Goal: Task Accomplishment & Management: Complete application form

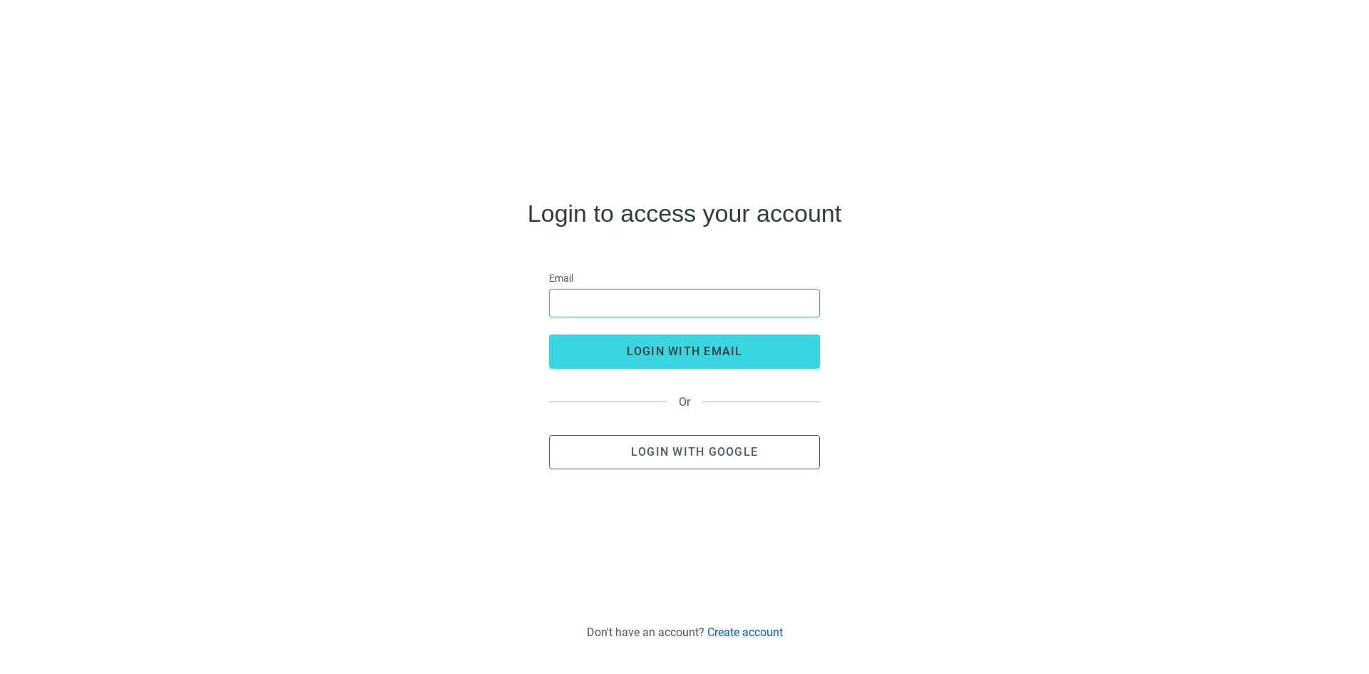
click at [645, 298] on input "email" at bounding box center [684, 303] width 252 height 27
type input "**********"
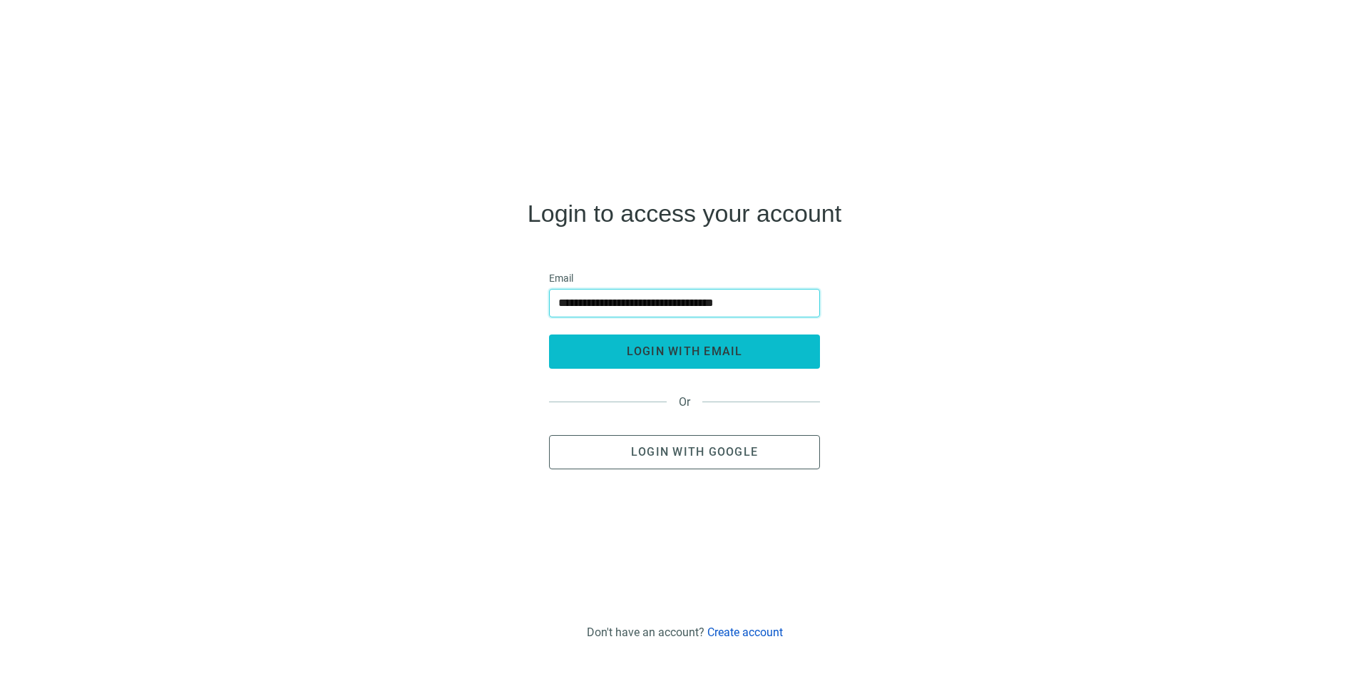
click at [681, 349] on span "login with email" at bounding box center [685, 351] width 116 height 14
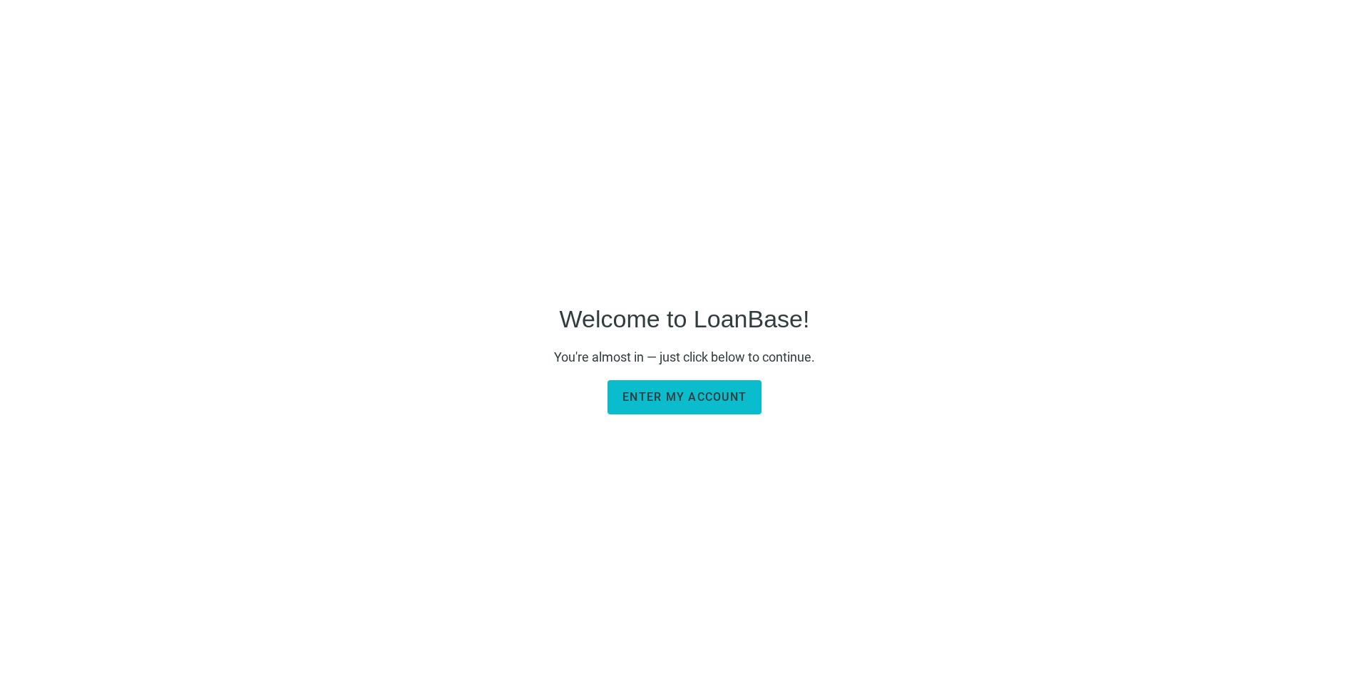
click at [671, 397] on span "Enter my account" at bounding box center [685, 397] width 124 height 14
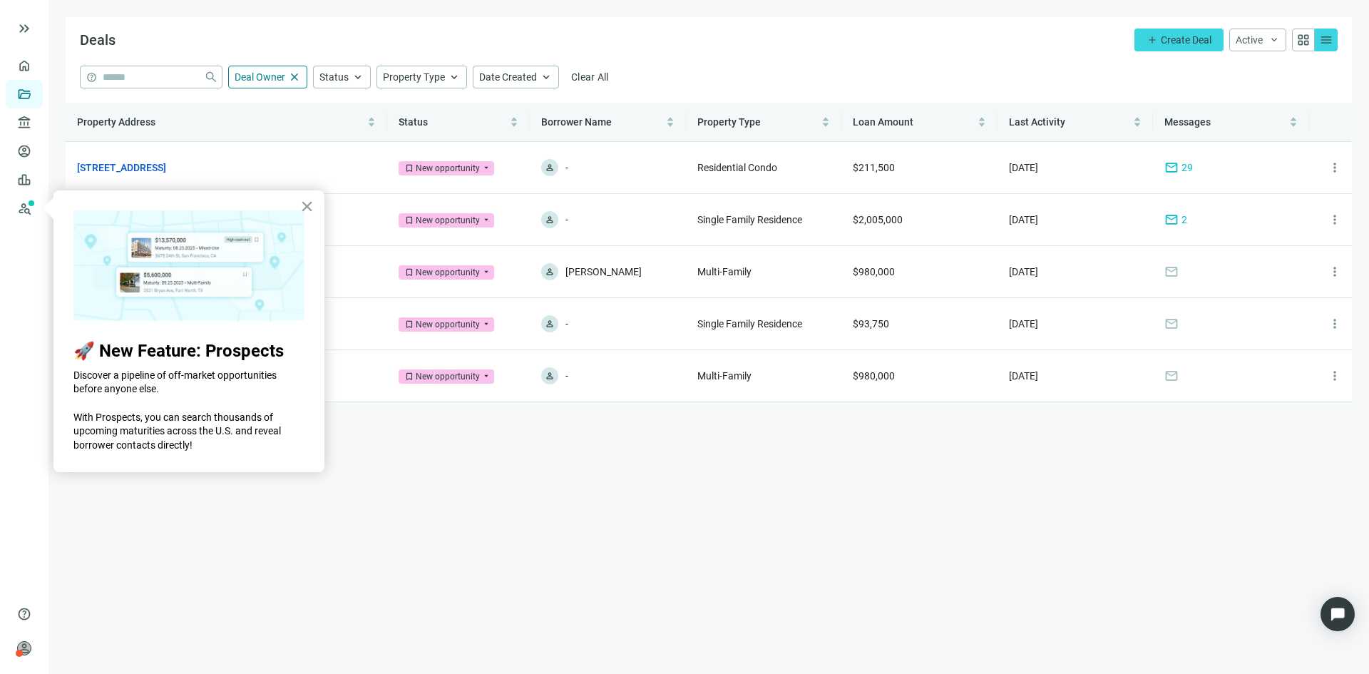
click at [310, 206] on button "×" at bounding box center [307, 206] width 14 height 23
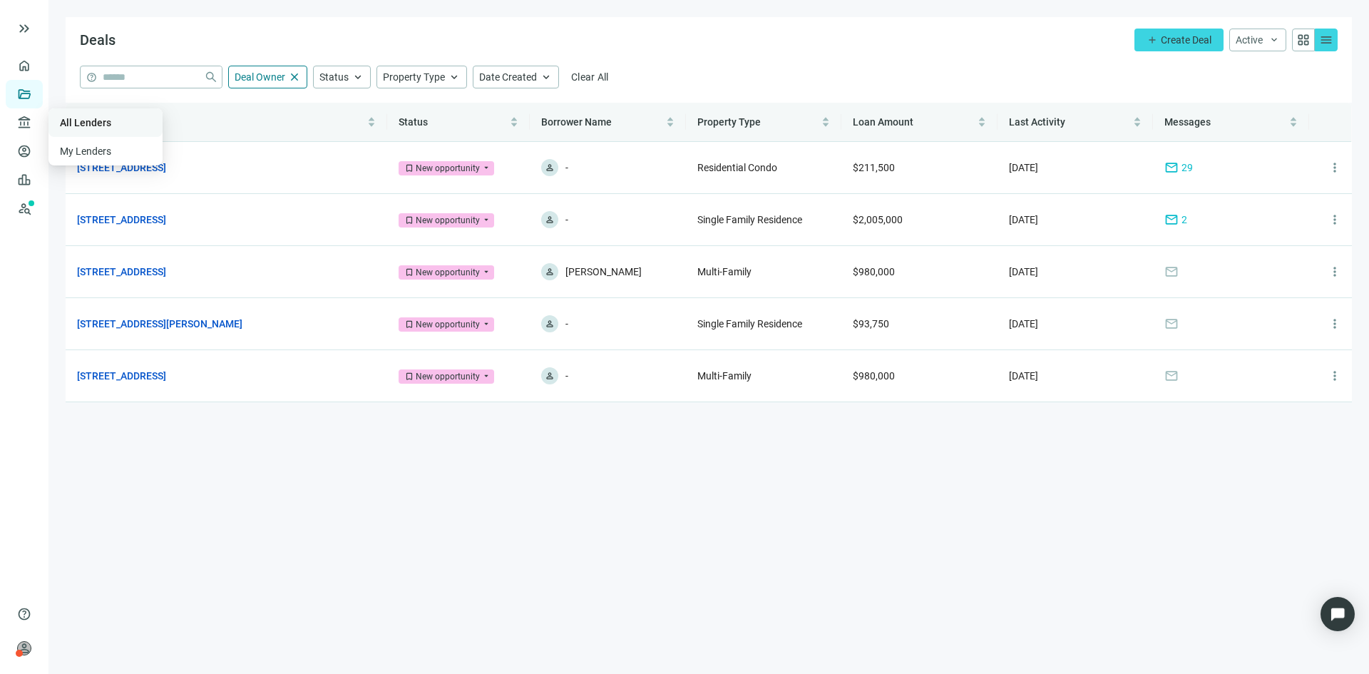
click at [79, 123] on link "All Lenders" at bounding box center [85, 122] width 51 height 11
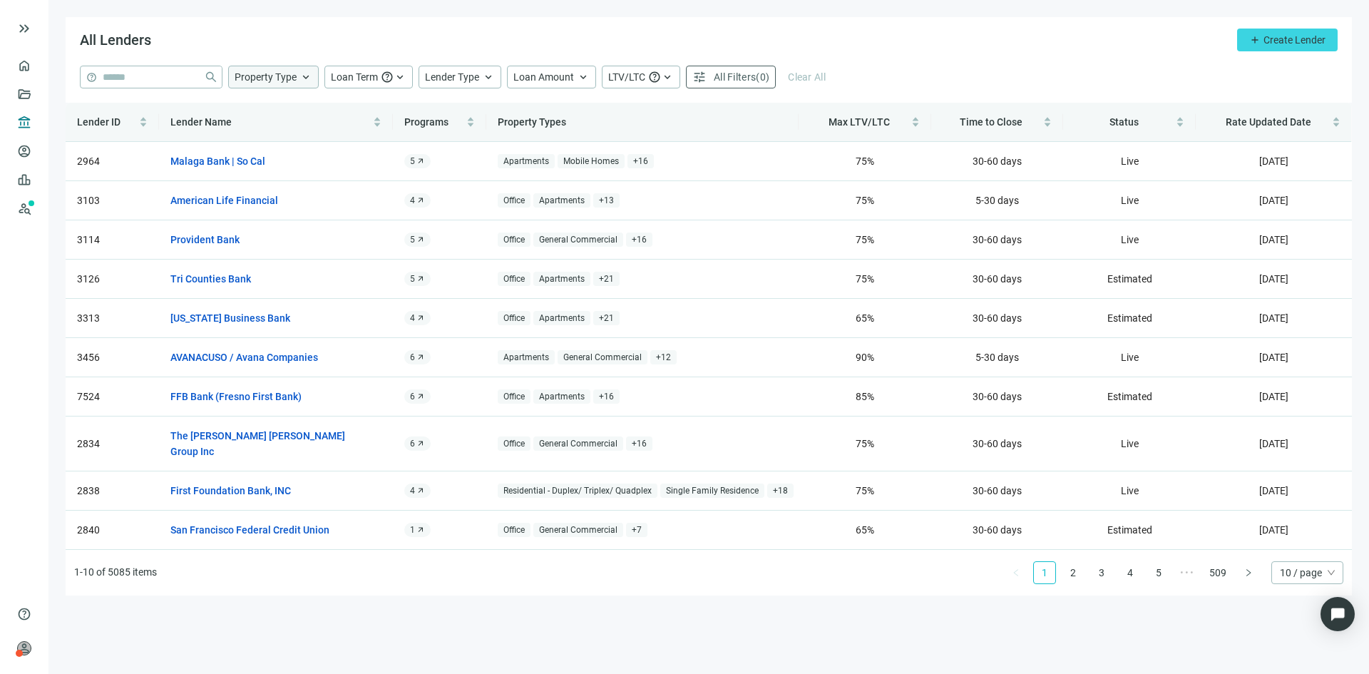
click at [302, 78] on span "keyboard_arrow_up" at bounding box center [305, 77] width 13 height 13
click at [491, 78] on span "keyboard_arrow_up" at bounding box center [488, 77] width 13 height 13
click at [724, 81] on span "All Filters" at bounding box center [735, 76] width 42 height 11
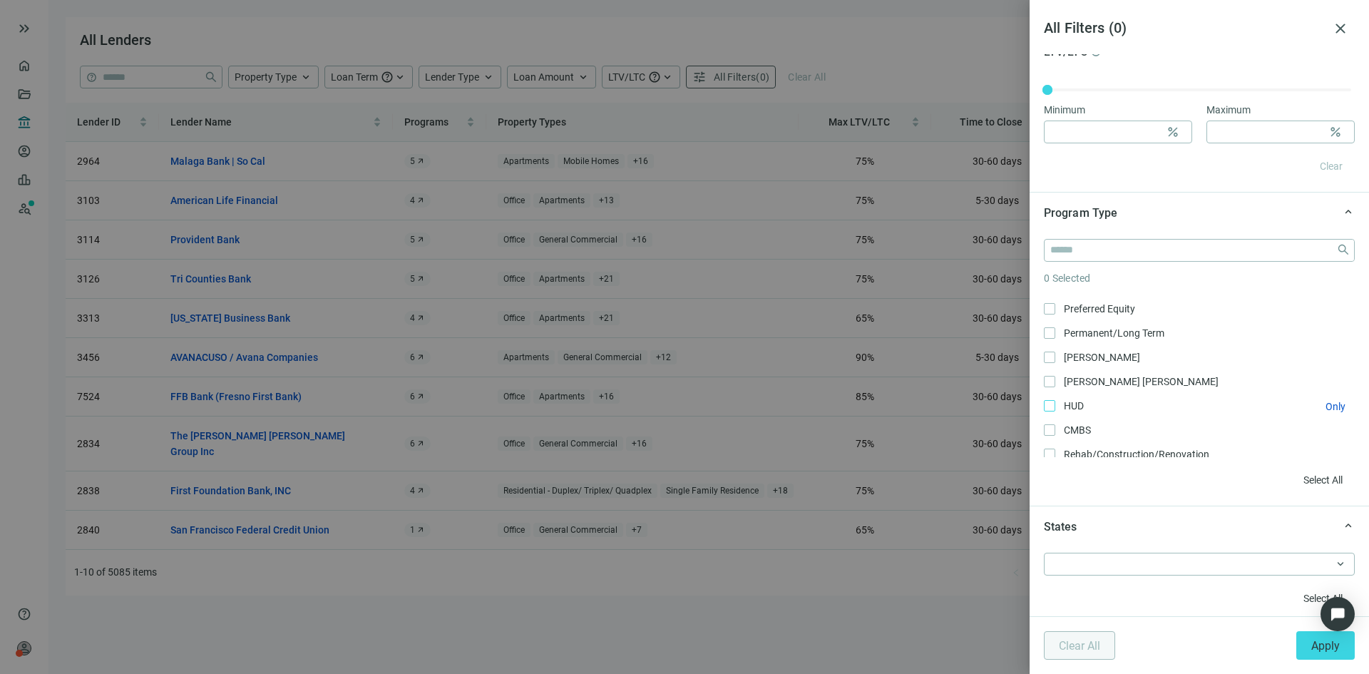
scroll to position [184, 0]
click at [1168, 252] on input "search" at bounding box center [1190, 250] width 280 height 21
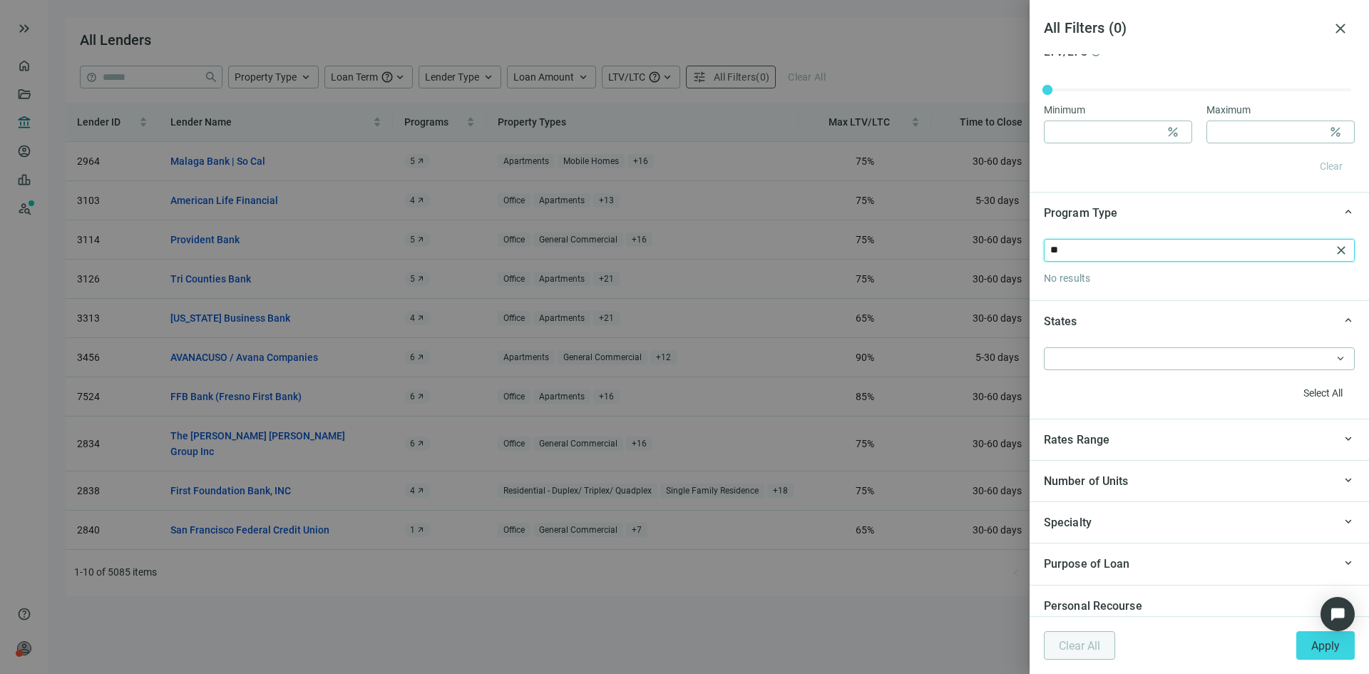
type input "*"
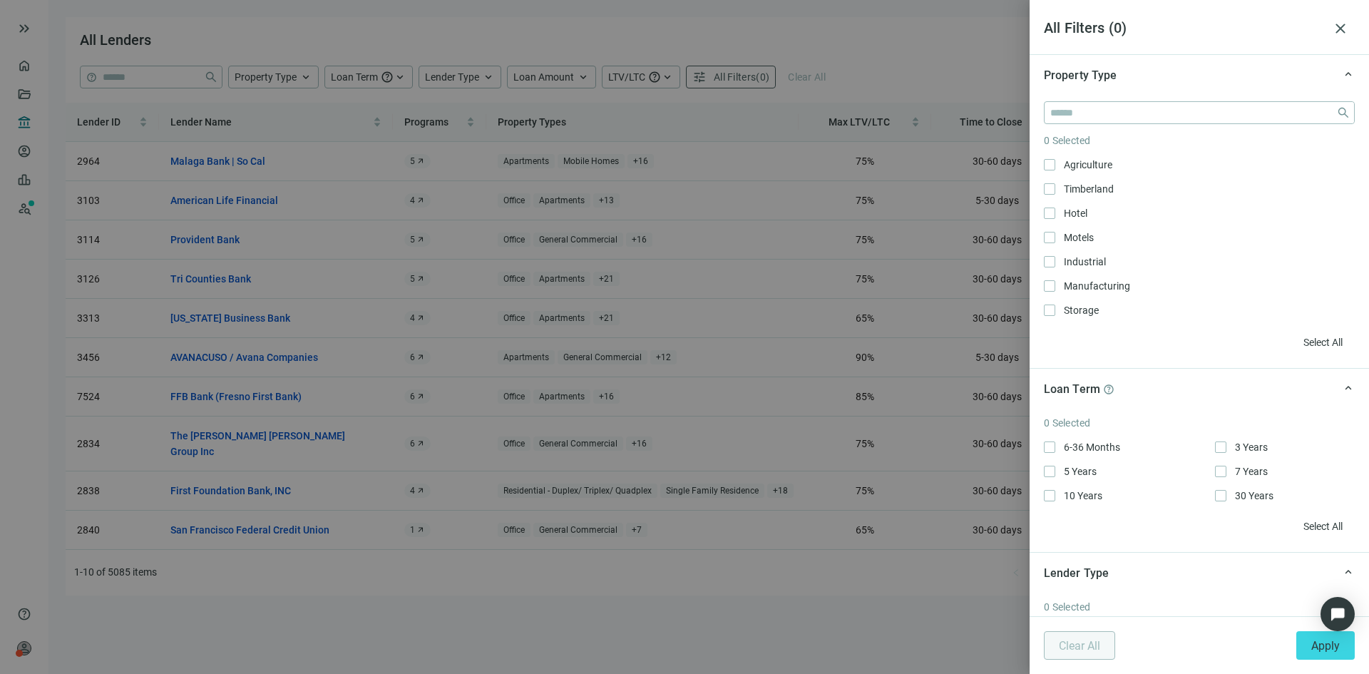
click at [770, 37] on div at bounding box center [684, 337] width 1369 height 674
click at [663, 33] on div at bounding box center [684, 337] width 1369 height 674
click at [464, 63] on div at bounding box center [684, 337] width 1369 height 674
click at [474, 69] on div at bounding box center [684, 337] width 1369 height 674
click at [1341, 26] on span "close" at bounding box center [1340, 28] width 17 height 17
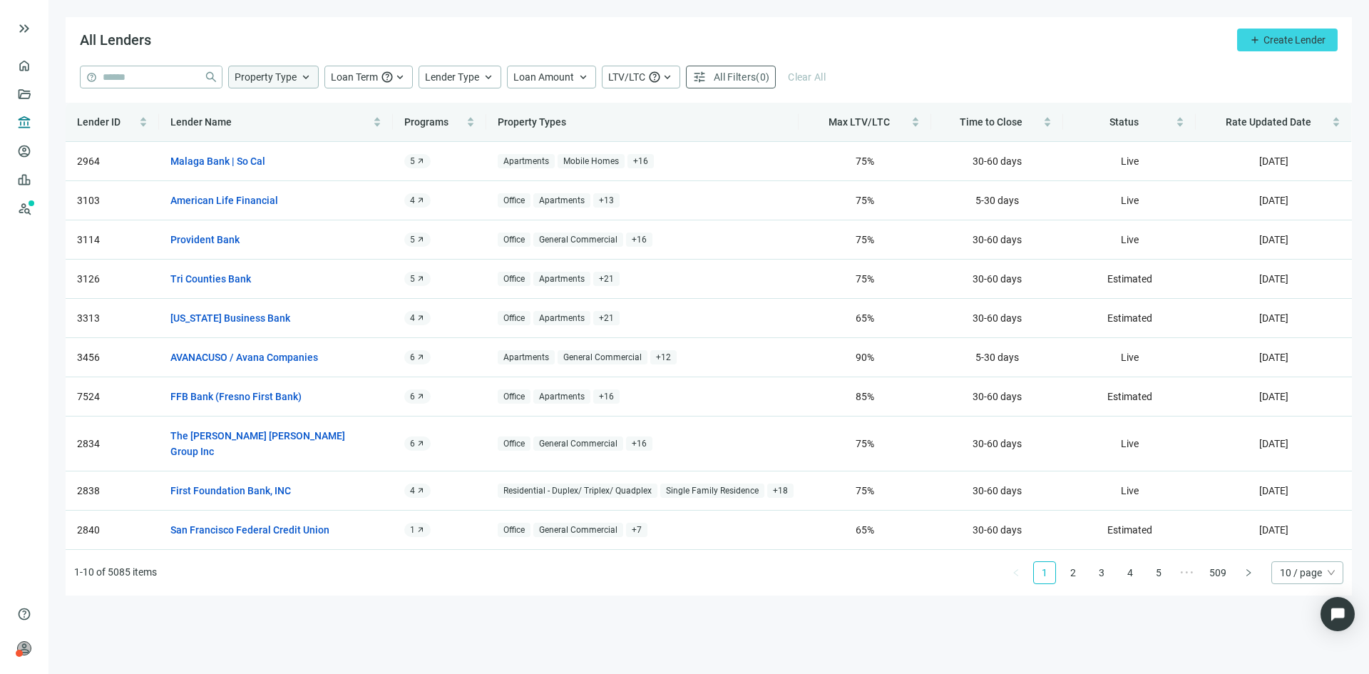
click at [278, 76] on span "Property Type" at bounding box center [266, 76] width 62 height 11
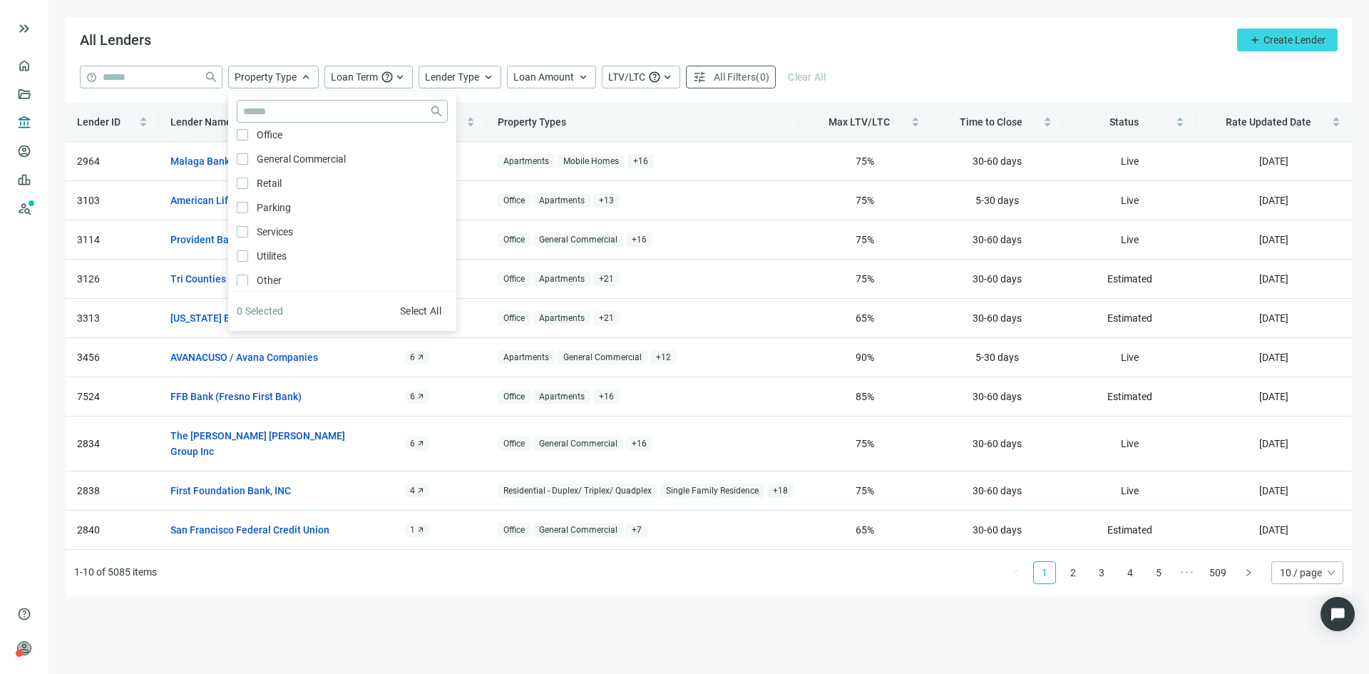
scroll to position [764, 0]
click at [374, 79] on span "Loan Term" at bounding box center [354, 76] width 47 height 11
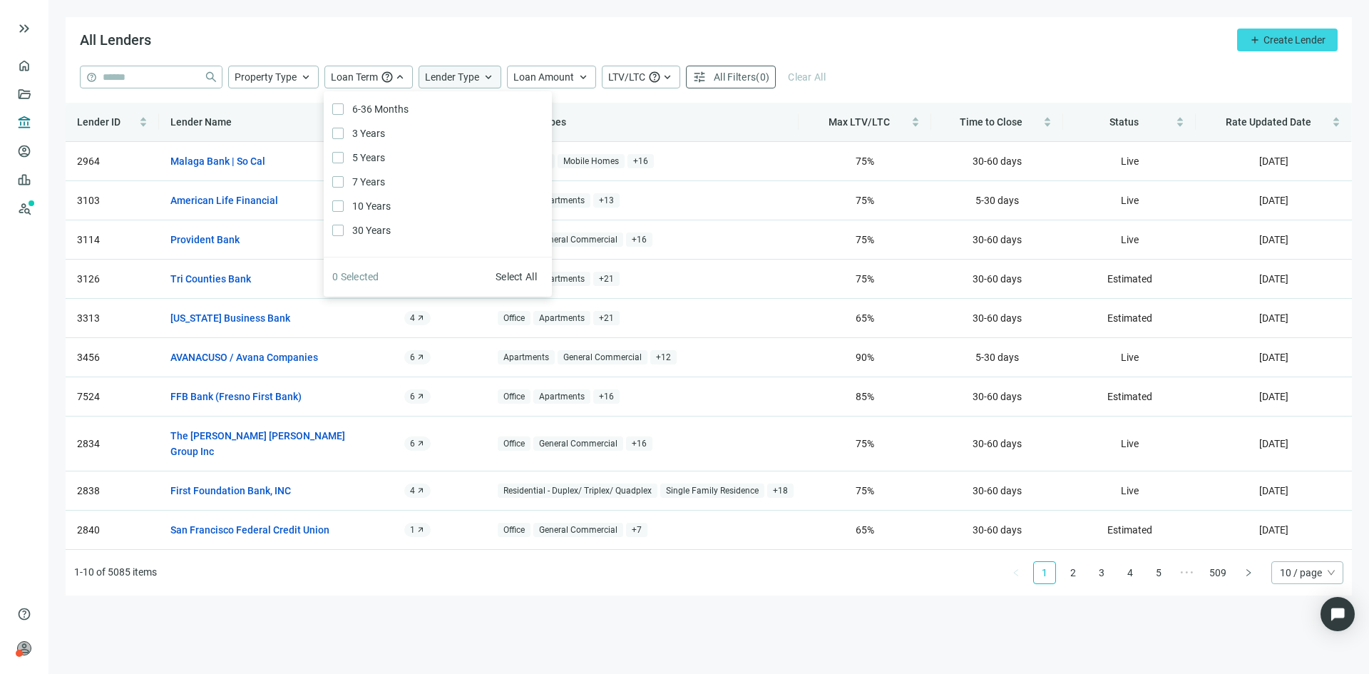
click at [441, 78] on span "Lender Type" at bounding box center [452, 76] width 54 height 11
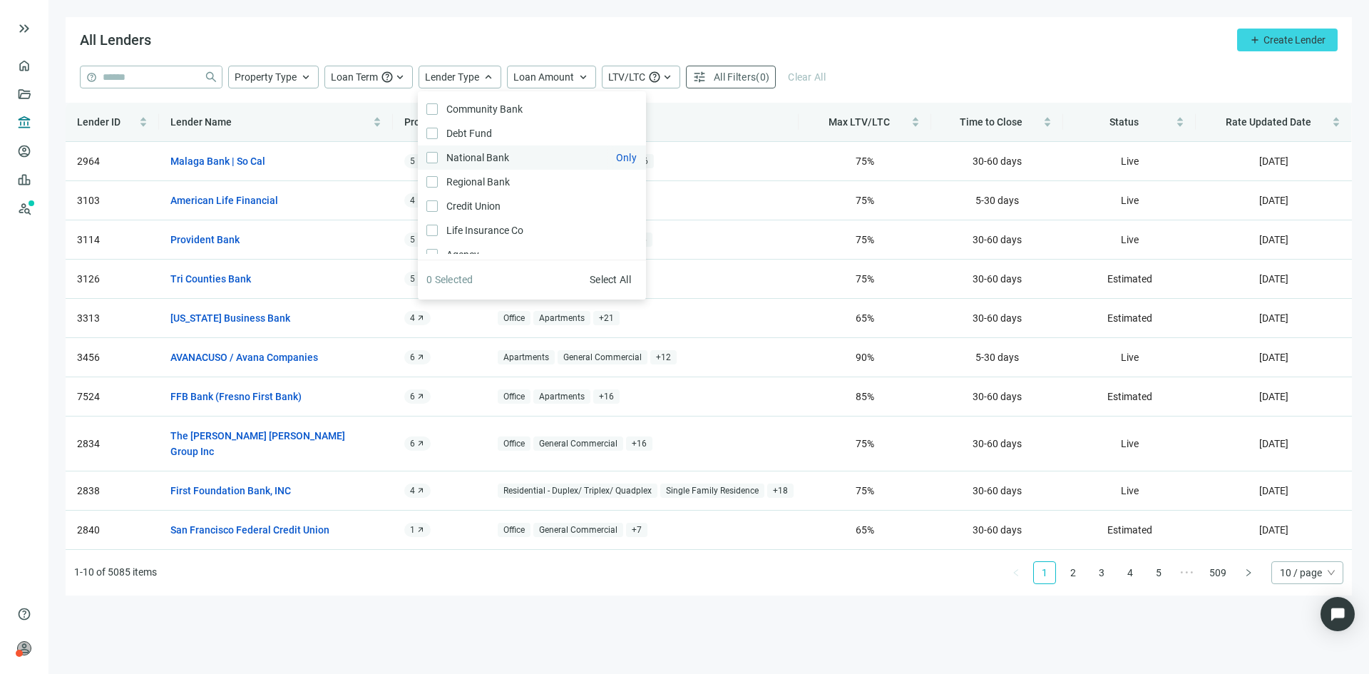
scroll to position [21, 0]
click at [549, 81] on span "Loan Amount" at bounding box center [543, 76] width 61 height 11
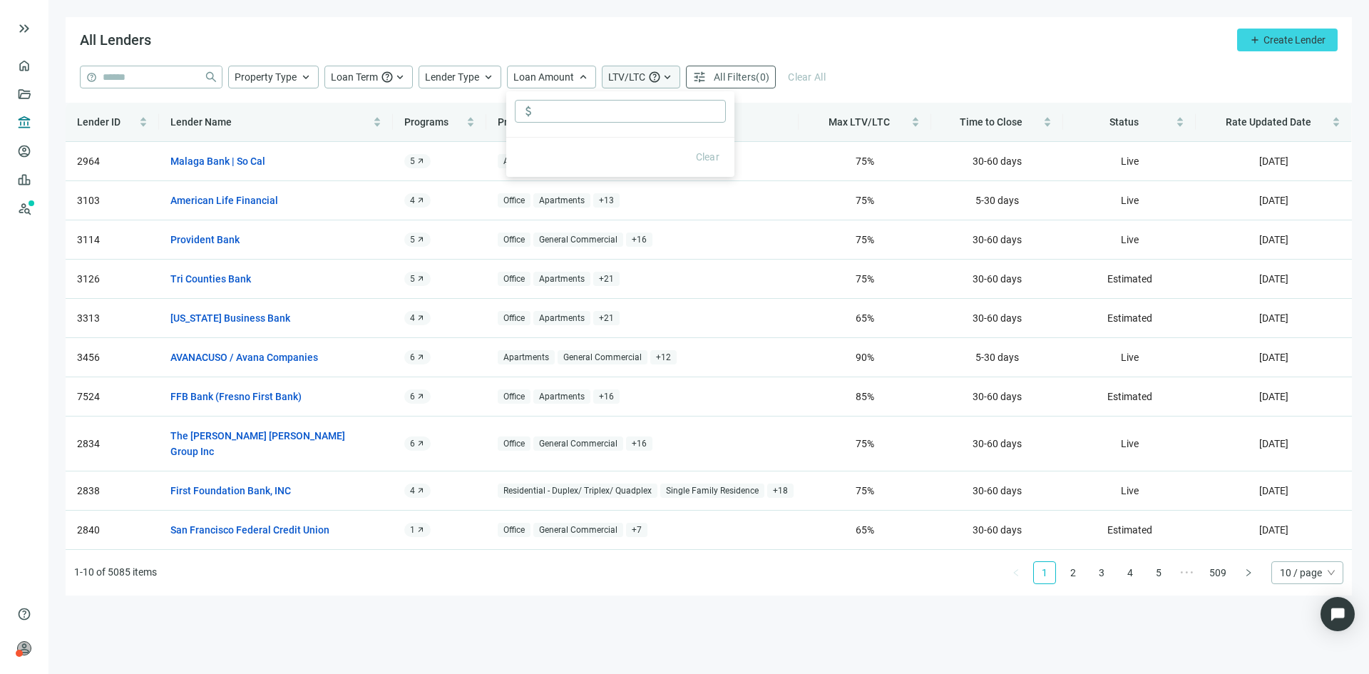
click at [634, 82] on span "LTV/LTC" at bounding box center [626, 76] width 37 height 11
click at [733, 71] on span "All Filters" at bounding box center [735, 76] width 42 height 11
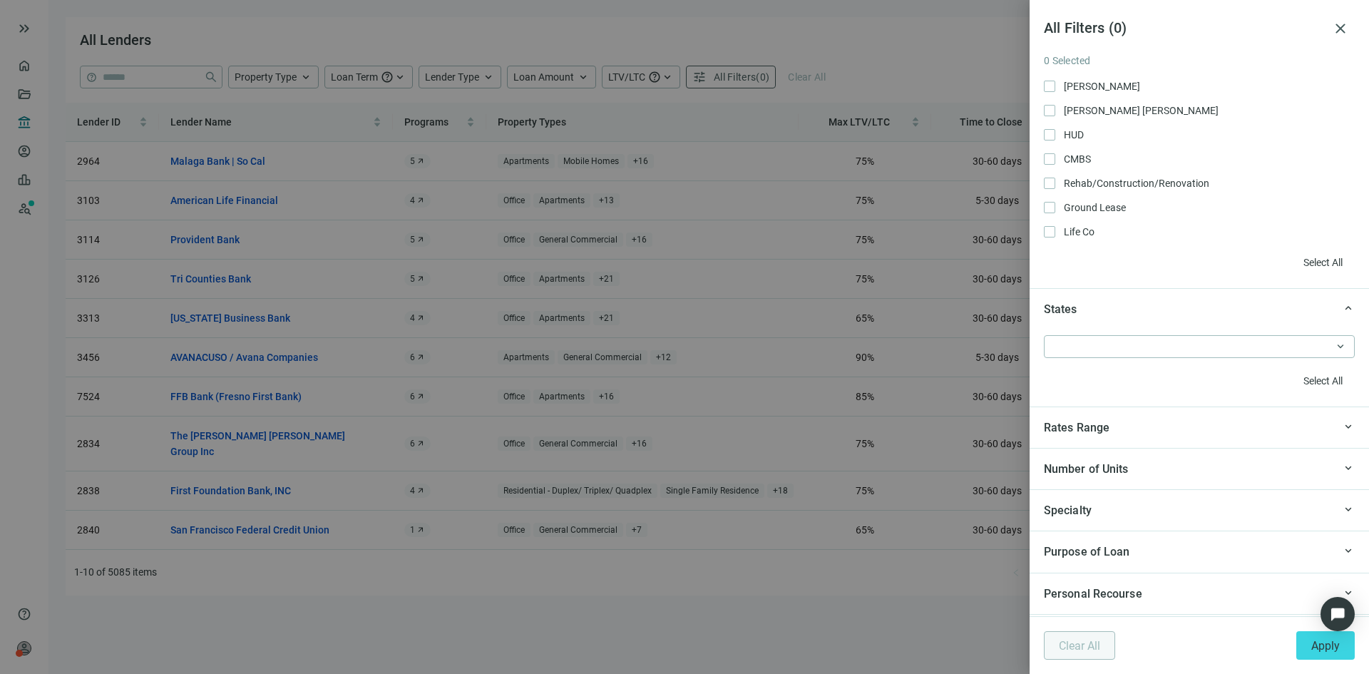
scroll to position [1141, 0]
click at [1280, 515] on div "Specialty" at bounding box center [1189, 508] width 290 height 18
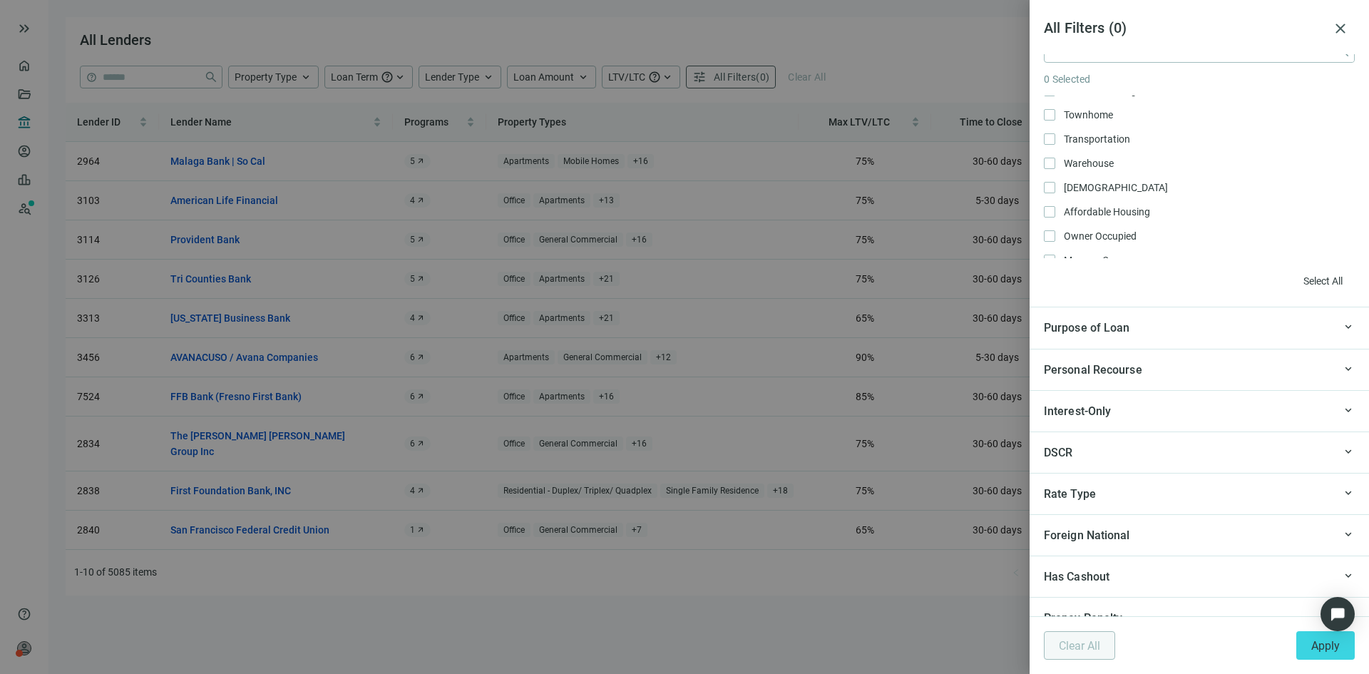
scroll to position [1640, 0]
click at [1264, 449] on div "DSCR" at bounding box center [1189, 448] width 290 height 18
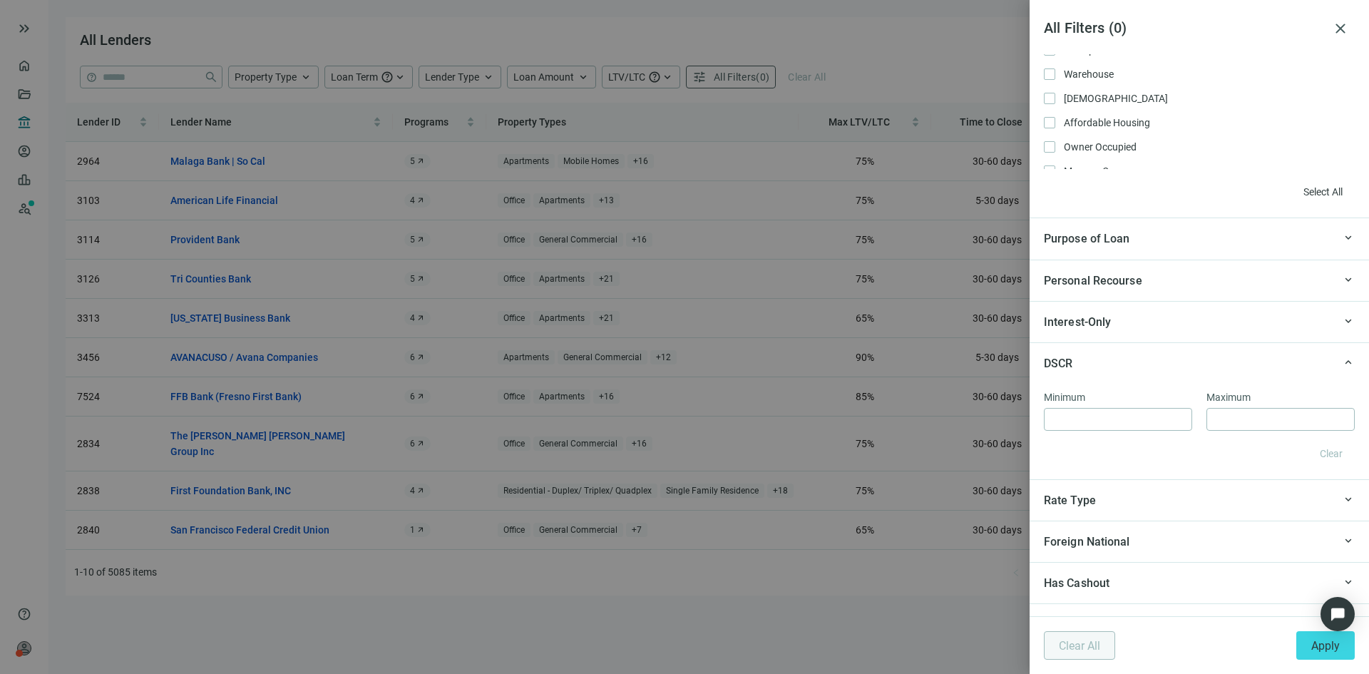
scroll to position [1795, 0]
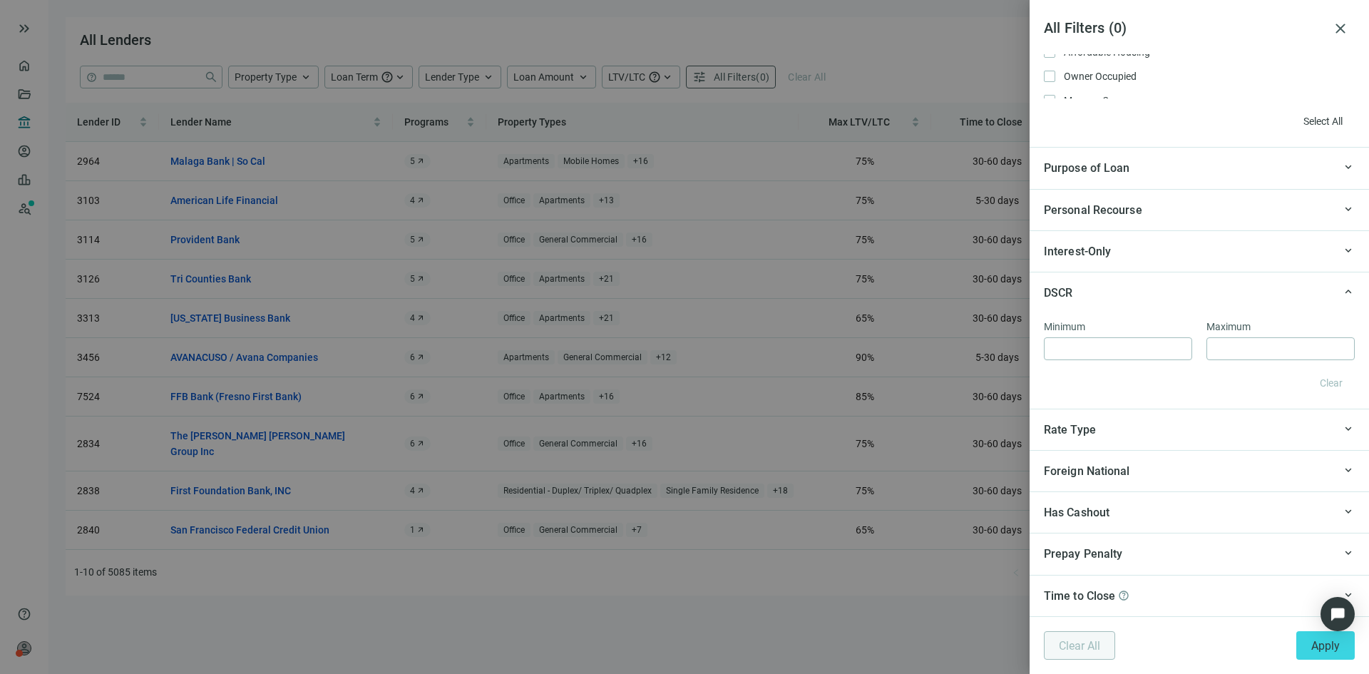
click at [1135, 472] on div "Foreign National" at bounding box center [1189, 471] width 290 height 18
click at [1103, 425] on div "Rate Type" at bounding box center [1189, 430] width 290 height 18
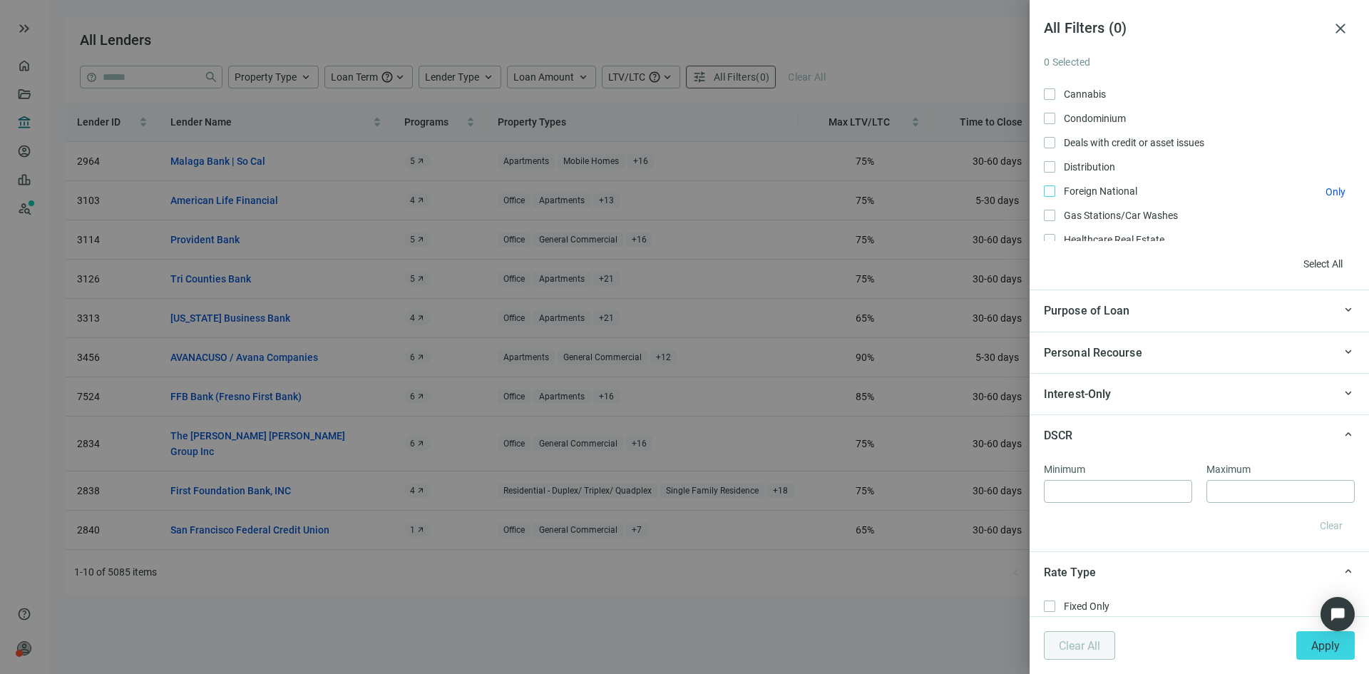
scroll to position [0, 0]
click at [144, 81] on div at bounding box center [684, 337] width 1369 height 674
click at [116, 71] on div at bounding box center [684, 337] width 1369 height 674
click at [1346, 36] on span "close" at bounding box center [1340, 28] width 17 height 17
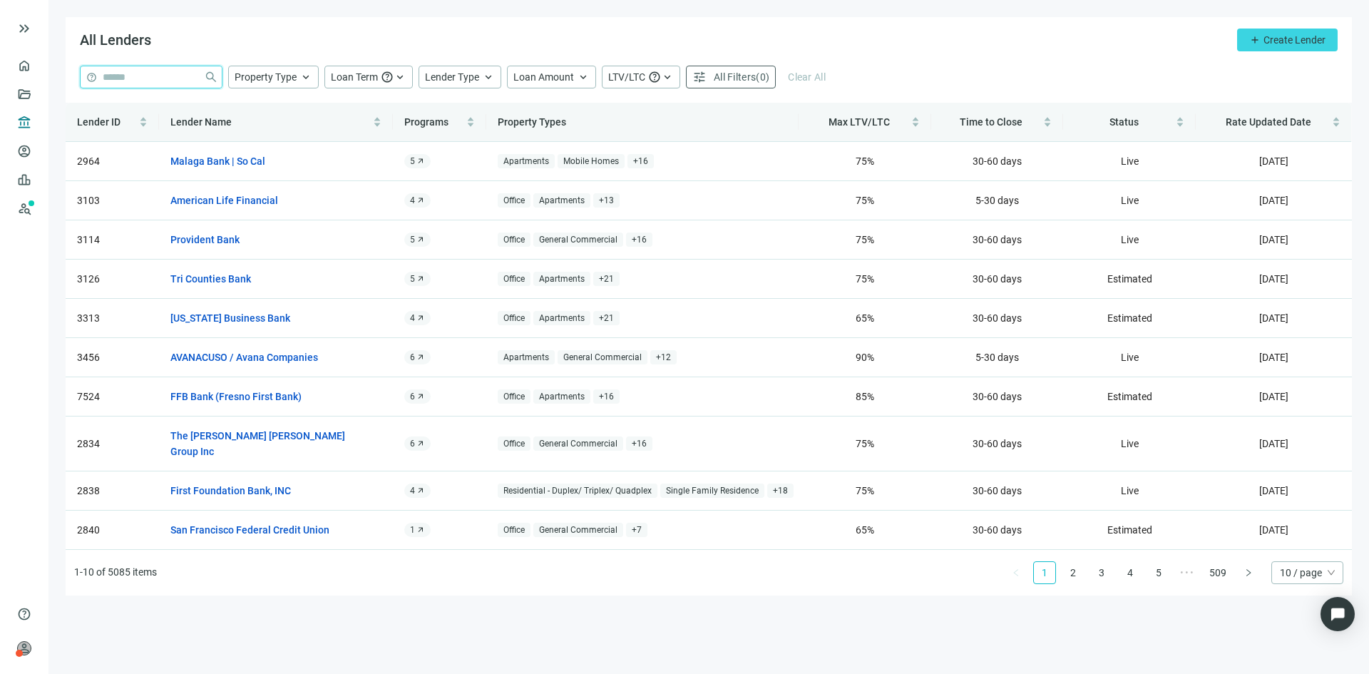
click at [143, 76] on input "search" at bounding box center [151, 76] width 96 height 21
type input "****"
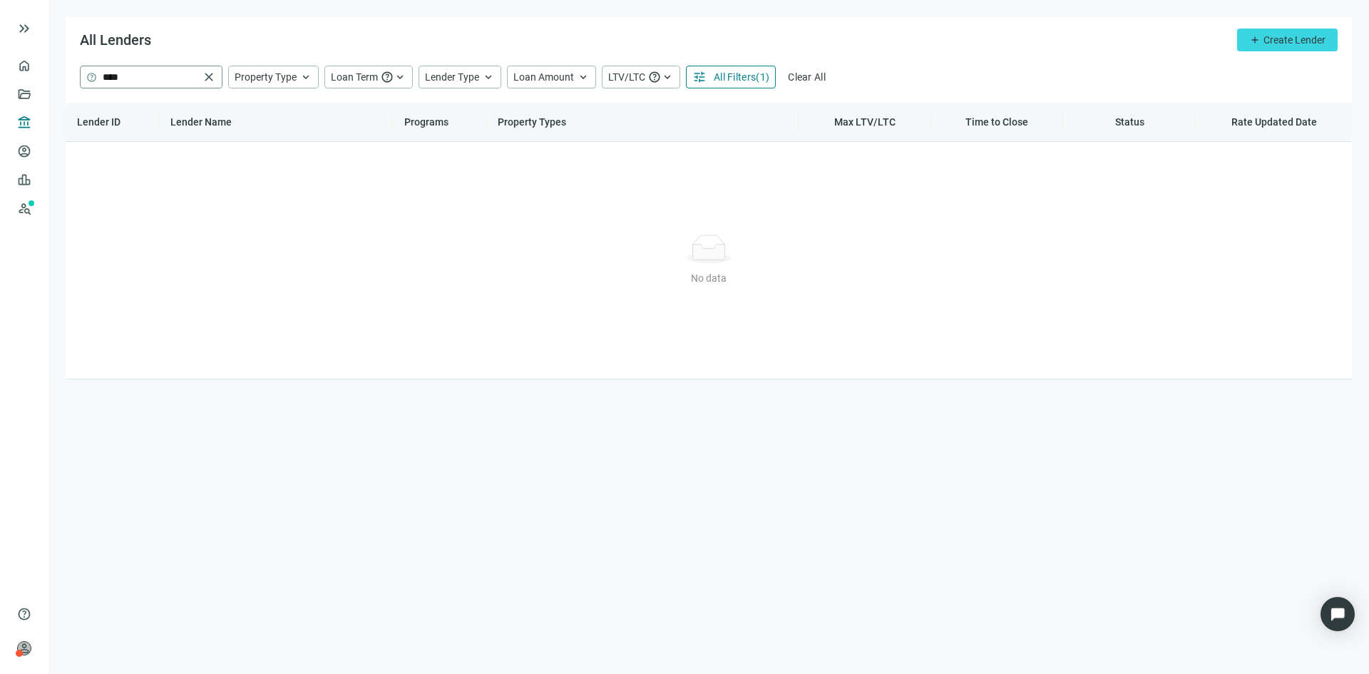
click at [206, 77] on span "close" at bounding box center [209, 77] width 14 height 14
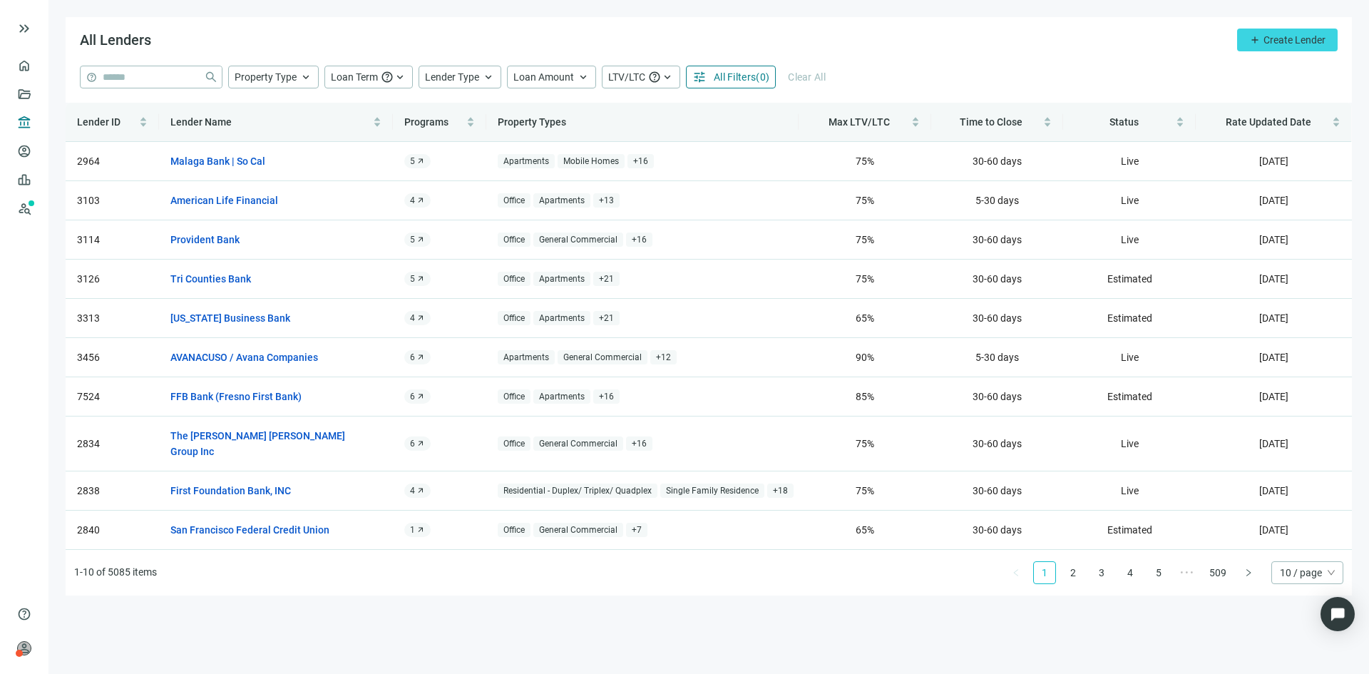
click at [715, 79] on span "All Filters" at bounding box center [735, 76] width 42 height 11
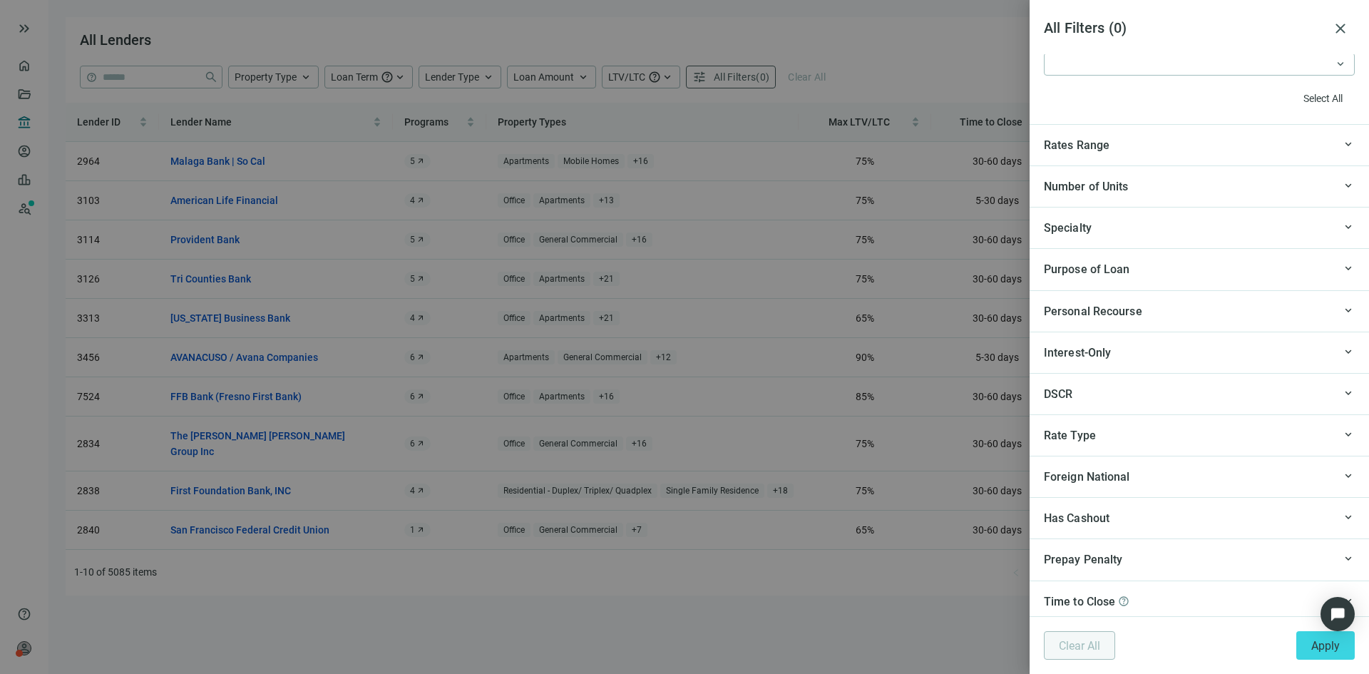
scroll to position [1427, 0]
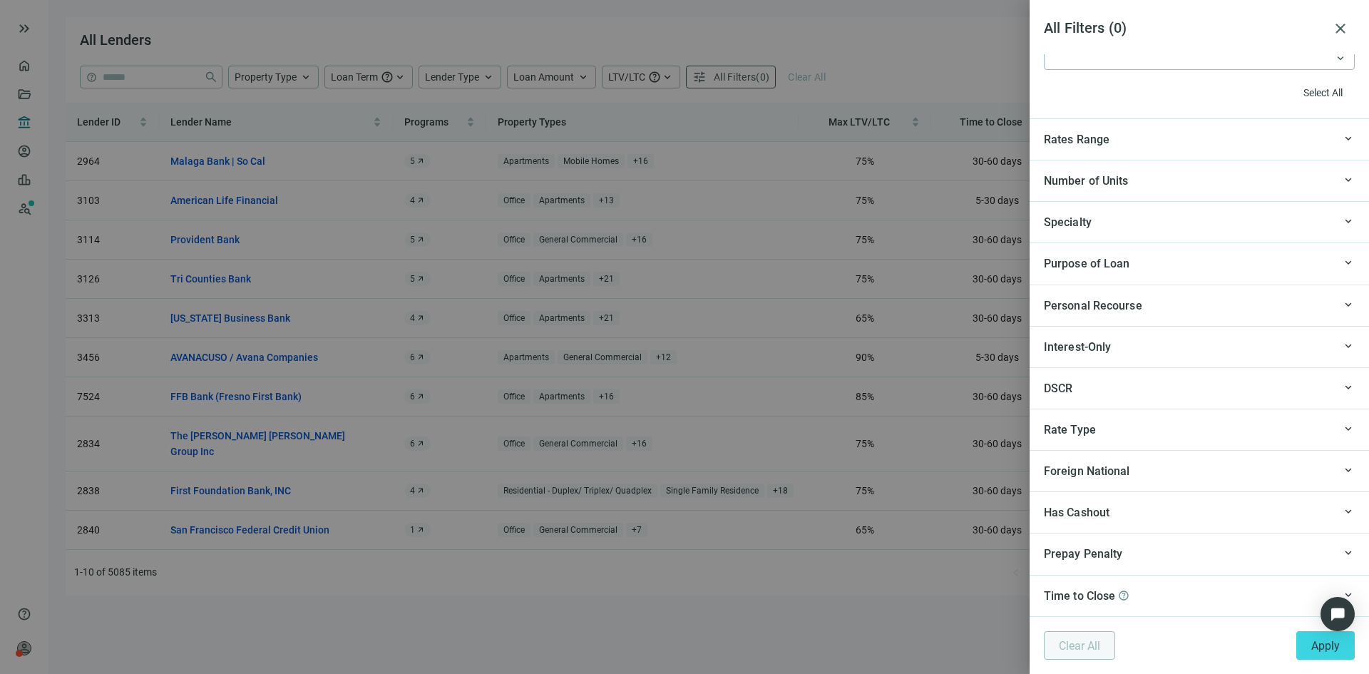
click at [1342, 387] on span "keyboard_arrow_up" at bounding box center [1348, 387] width 13 height 0
click at [1342, 304] on span "keyboard_arrow_up" at bounding box center [1348, 304] width 13 height 0
click at [1342, 262] on span "keyboard_arrow_up" at bounding box center [1348, 262] width 13 height 0
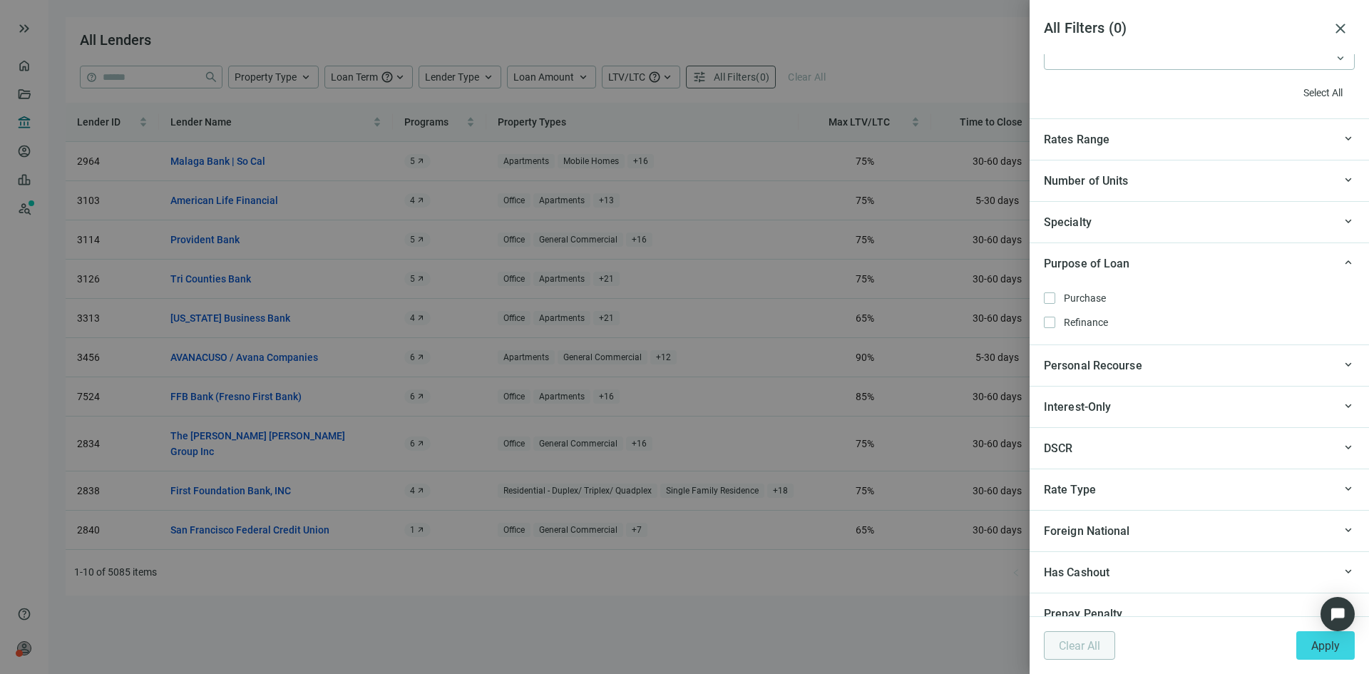
click at [1342, 262] on span "keyboard_arrow_up" at bounding box center [1348, 262] width 13 height 0
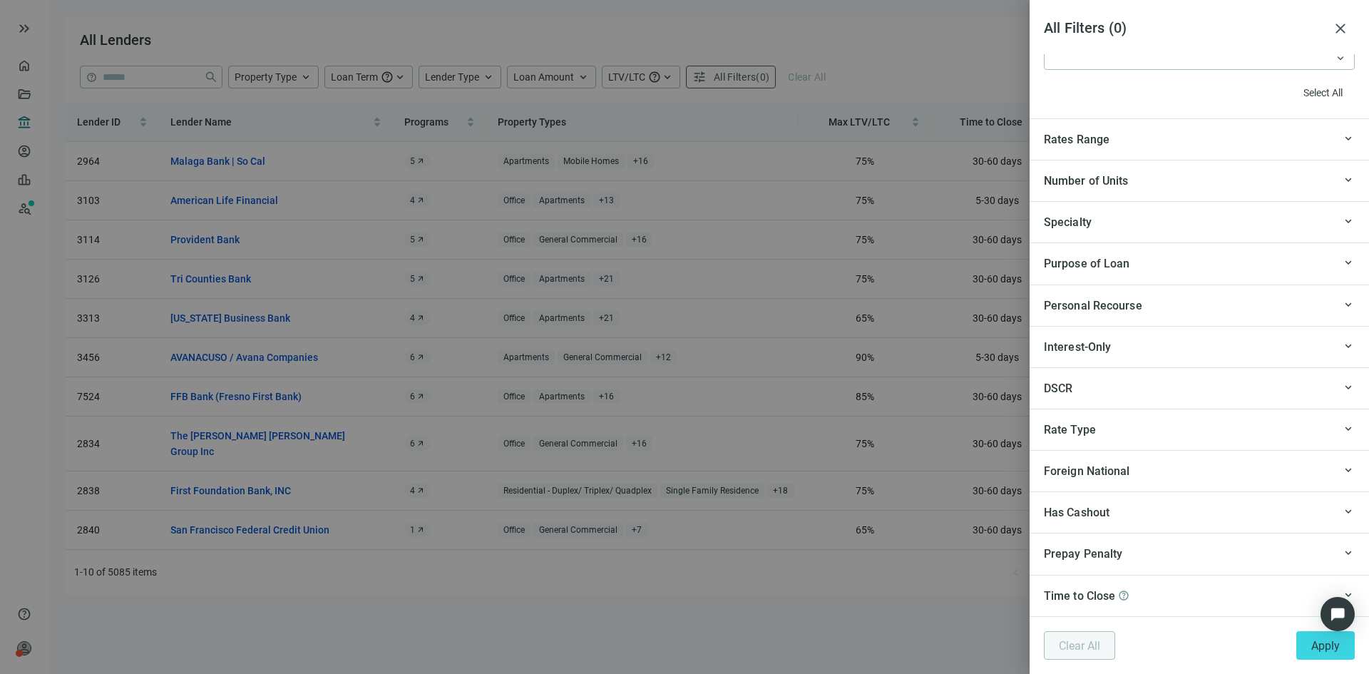
click at [1342, 221] on span "keyboard_arrow_up" at bounding box center [1348, 221] width 13 height 0
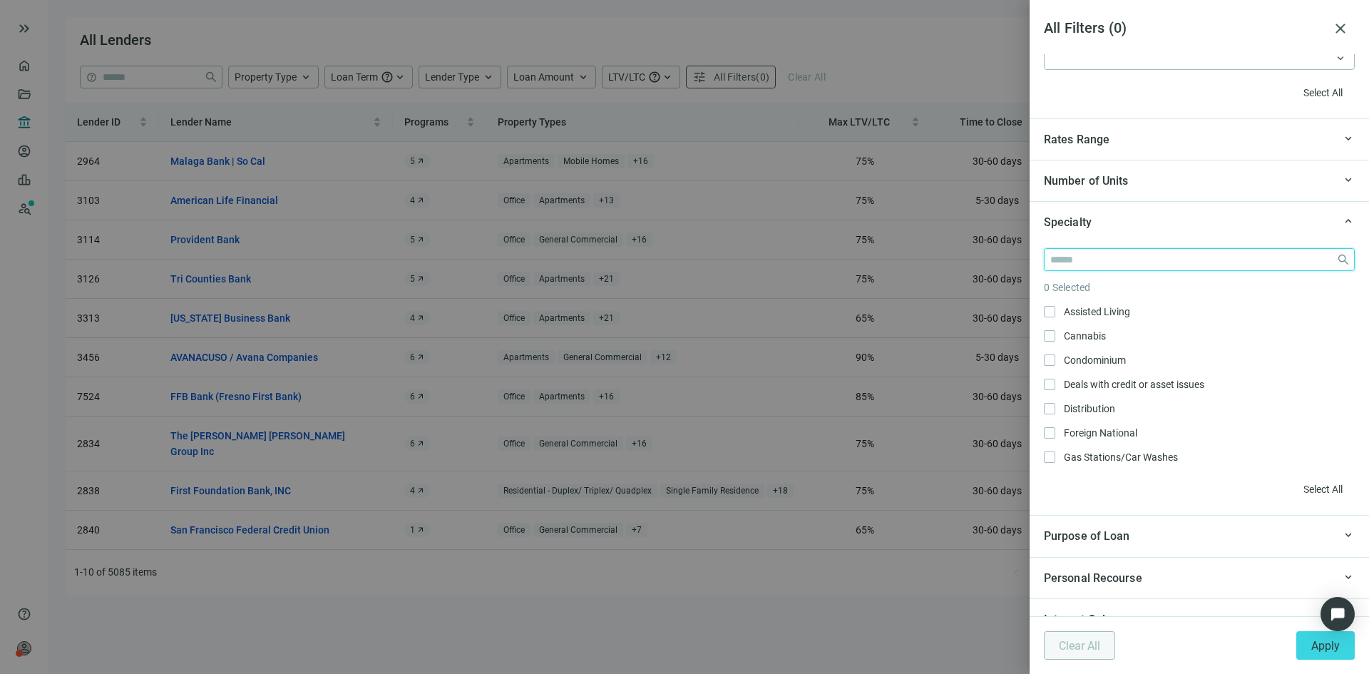
click at [1142, 262] on input "search" at bounding box center [1190, 259] width 280 height 21
type input "*"
click at [1342, 221] on span "keyboard_arrow_up" at bounding box center [1348, 221] width 13 height 0
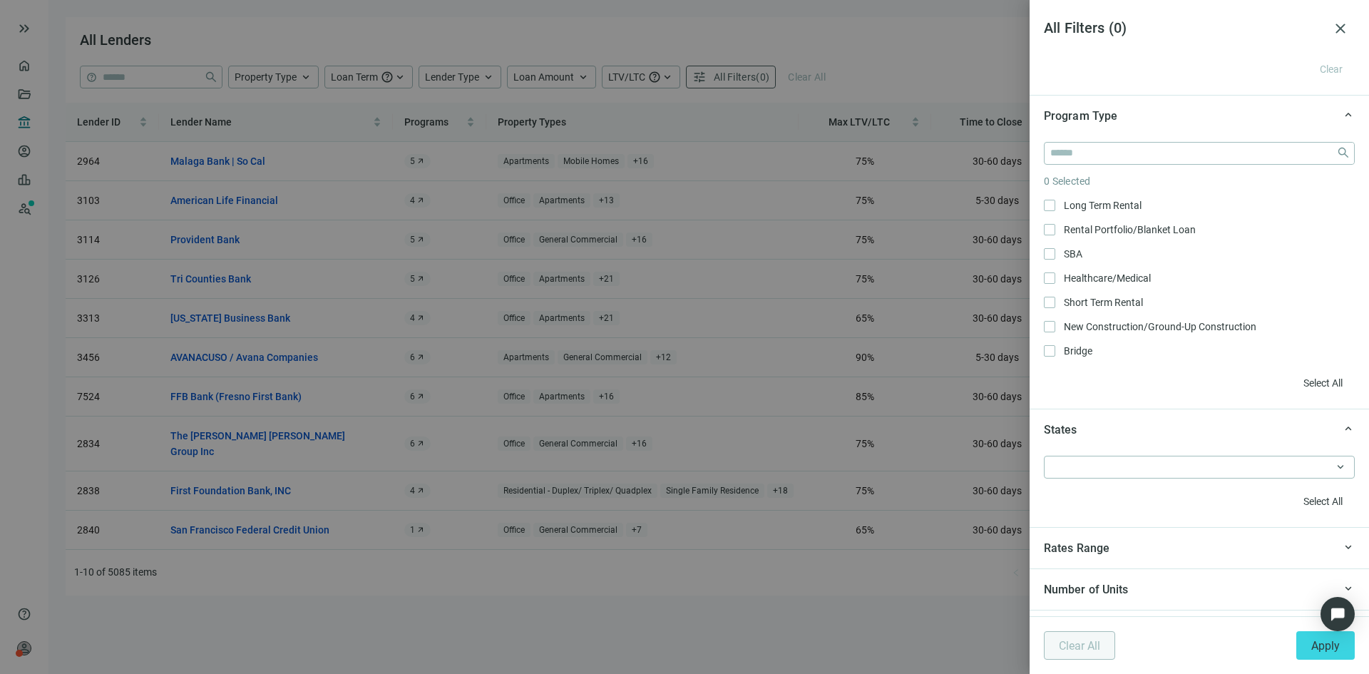
scroll to position [999, 0]
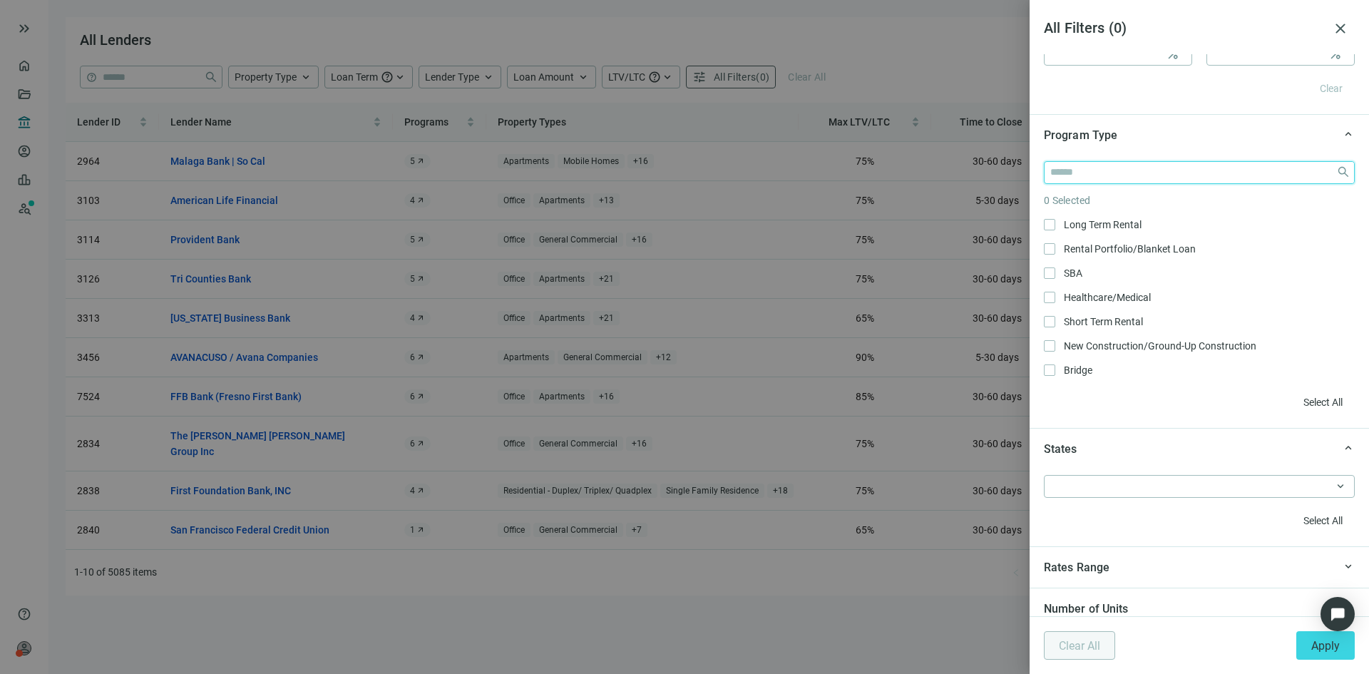
click at [1169, 170] on input "search" at bounding box center [1190, 172] width 280 height 21
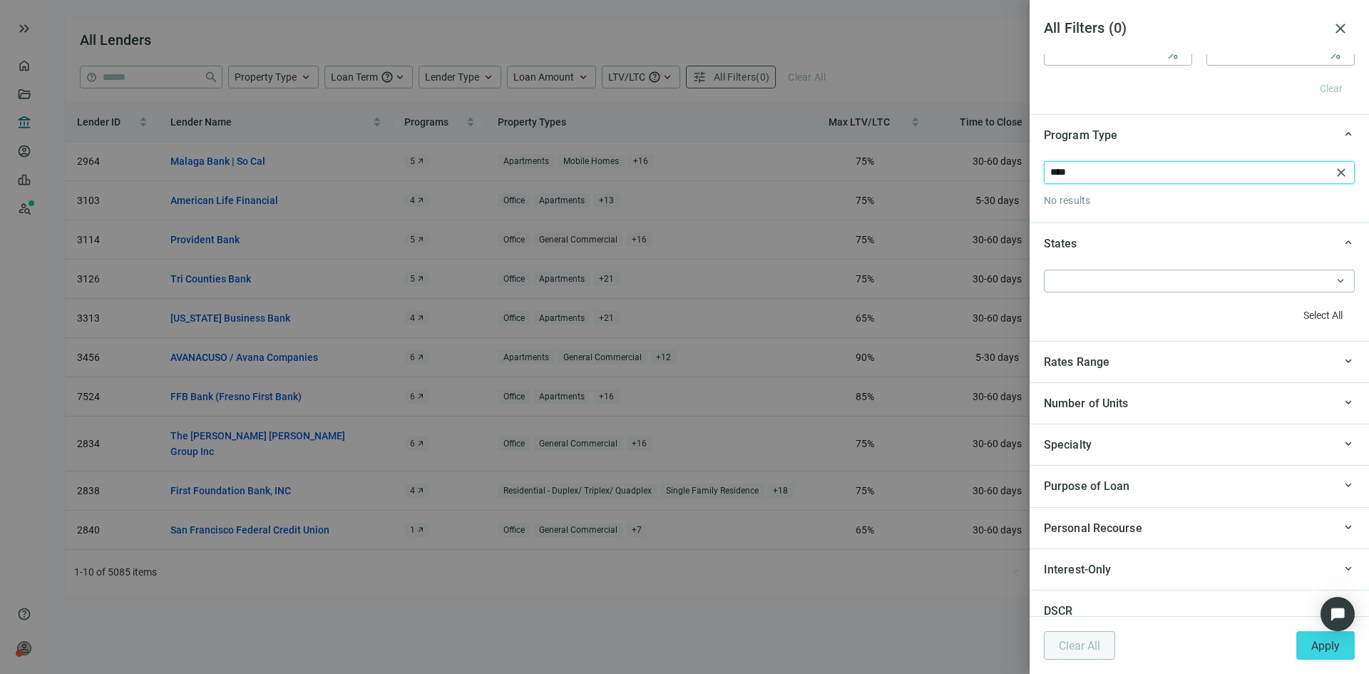
type input "****"
click at [1334, 172] on span "close" at bounding box center [1341, 172] width 14 height 14
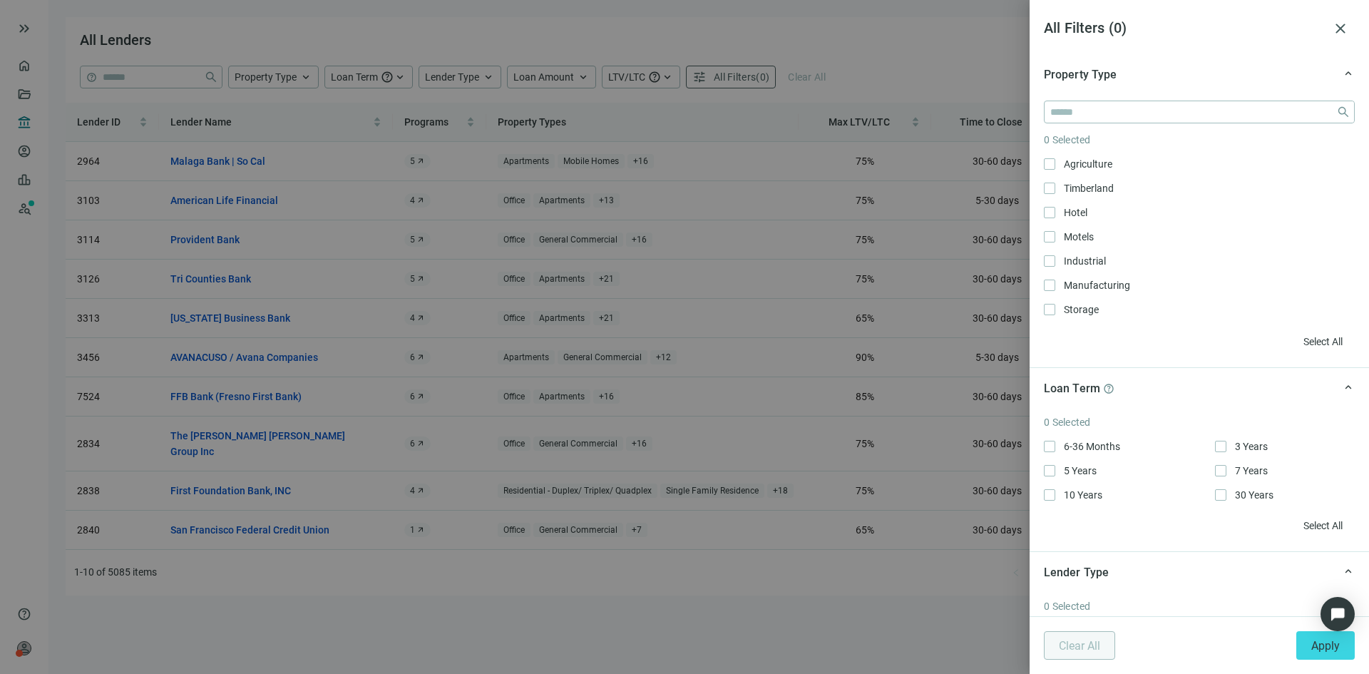
scroll to position [0, 0]
click at [1182, 110] on input "search" at bounding box center [1190, 112] width 280 height 21
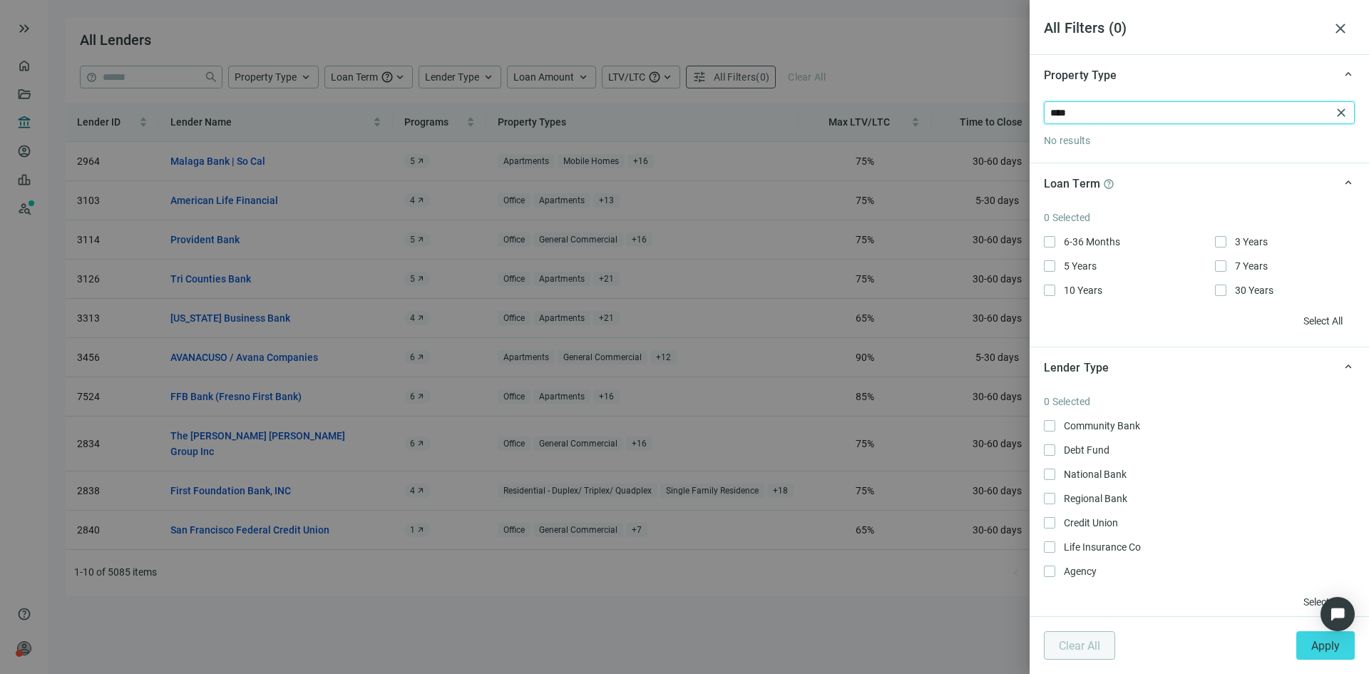
drag, startPoint x: 1130, startPoint y: 116, endPoint x: 1017, endPoint y: 119, distance: 112.7
click at [1018, 118] on div "All Filters ( 0 ) close keyboard_arrow_up Property Type **** close No results k…" at bounding box center [684, 337] width 1369 height 674
type input "****"
click at [1341, 26] on span "close" at bounding box center [1340, 28] width 17 height 17
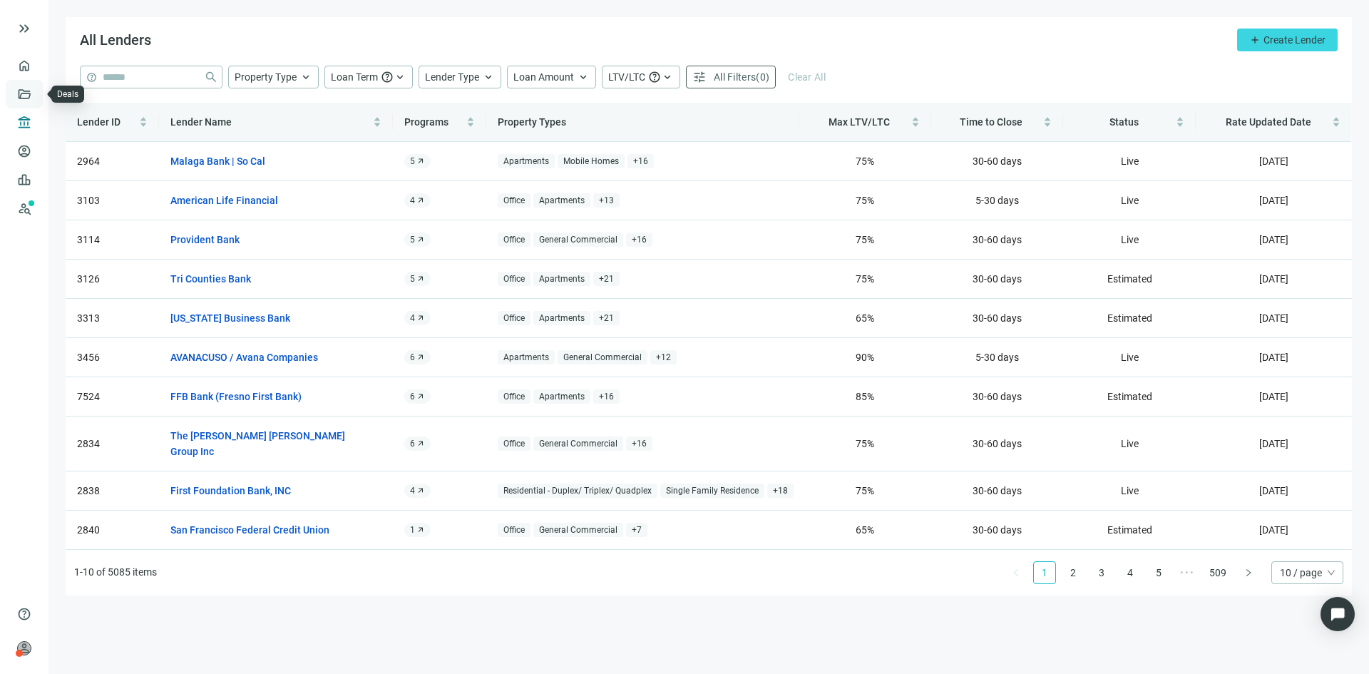
click at [36, 96] on link "Deals" at bounding box center [49, 93] width 26 height 11
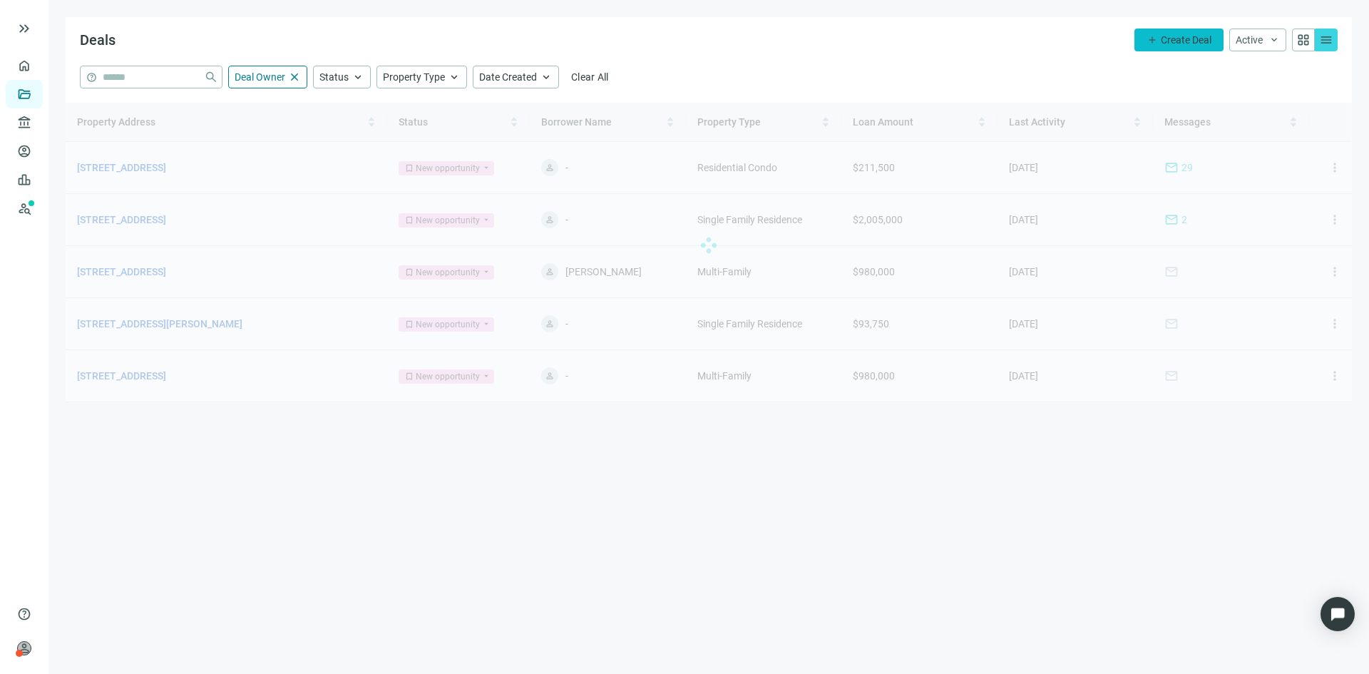
click at [1174, 39] on span "Create Deal" at bounding box center [1186, 39] width 51 height 11
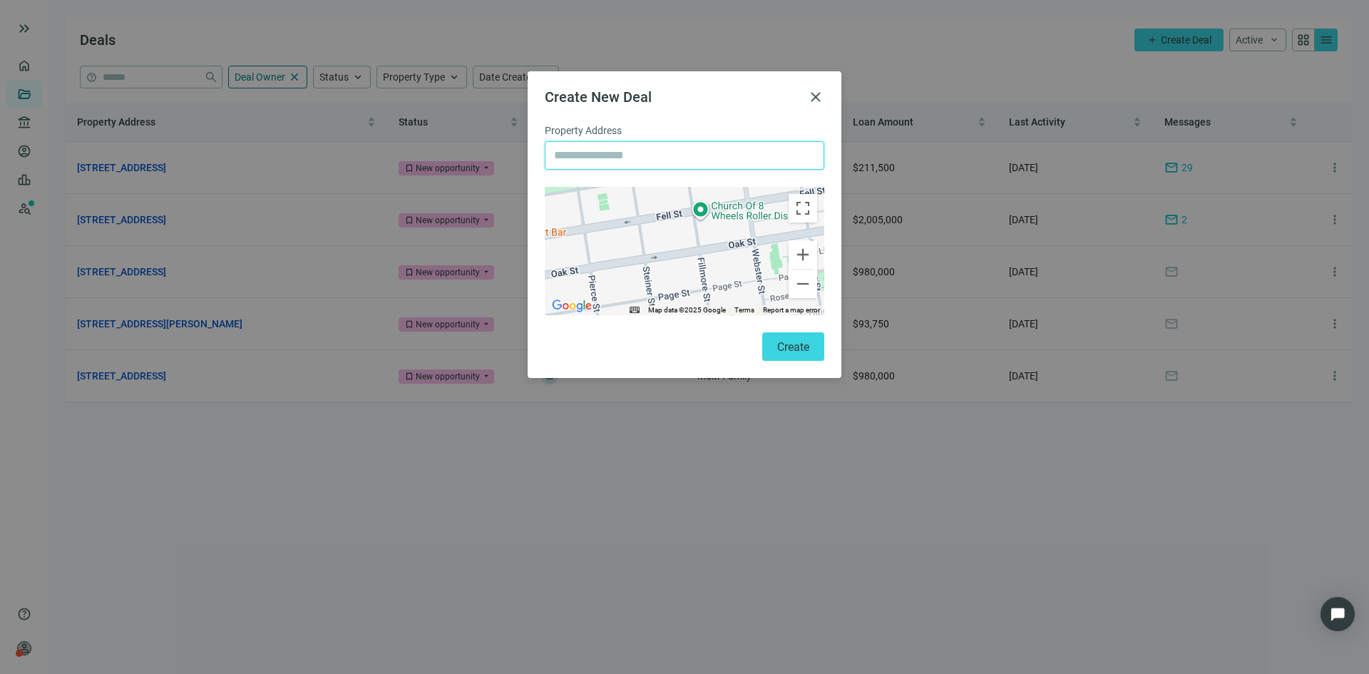
click at [633, 159] on input "text" at bounding box center [684, 155] width 261 height 27
